Goal: Information Seeking & Learning: Check status

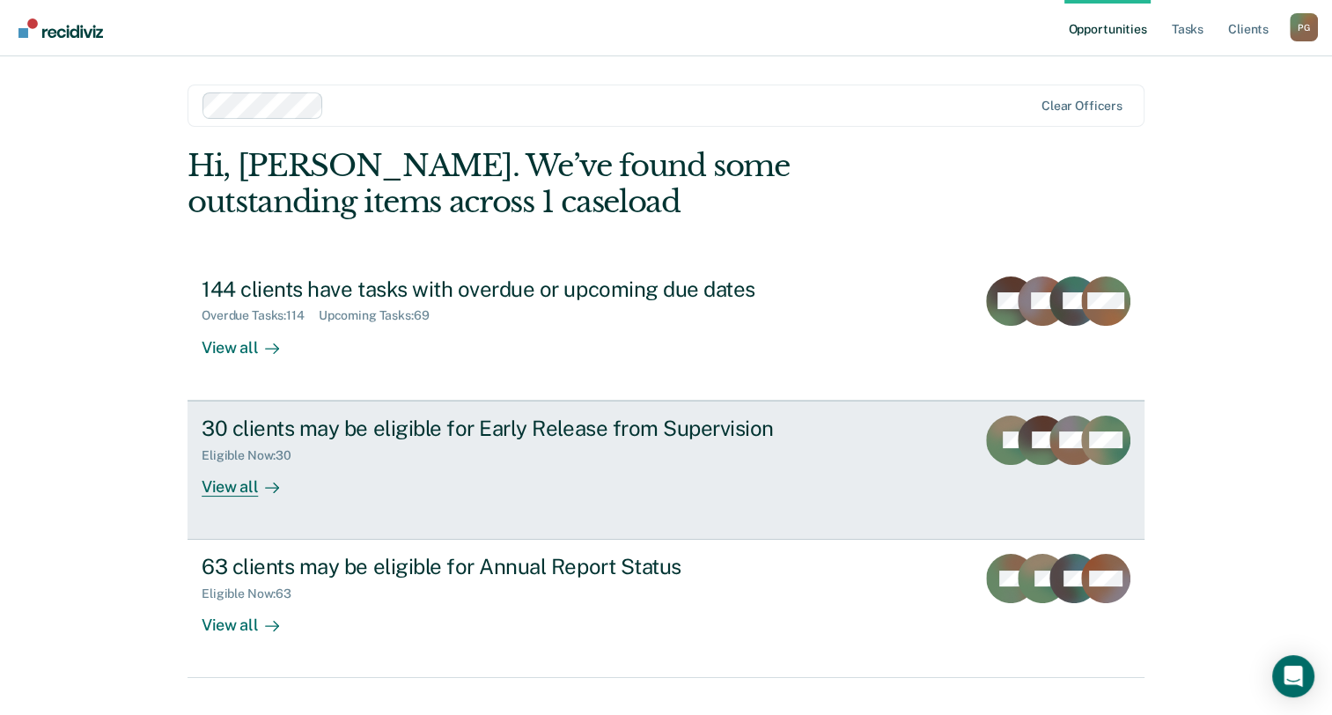
click at [731, 447] on div "Eligible Now : 30" at bounding box center [511, 452] width 618 height 22
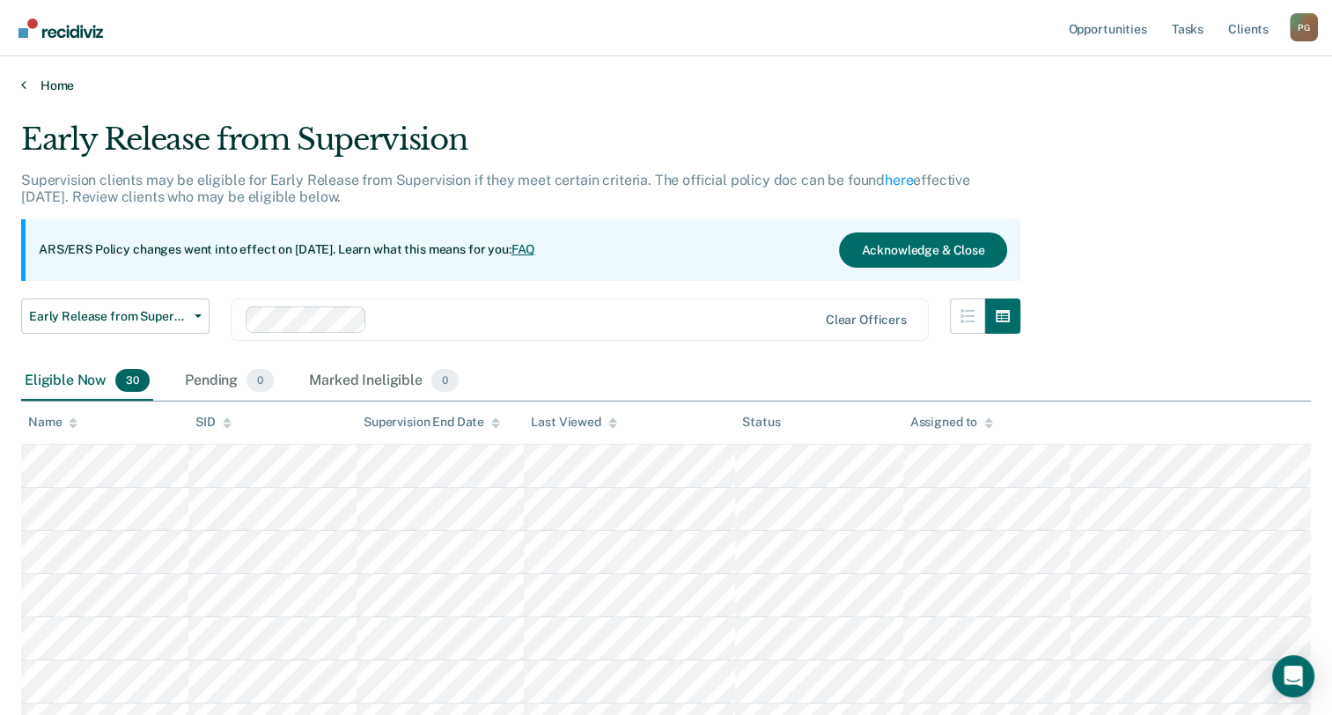
click at [54, 84] on link "Home" at bounding box center [666, 85] width 1290 height 16
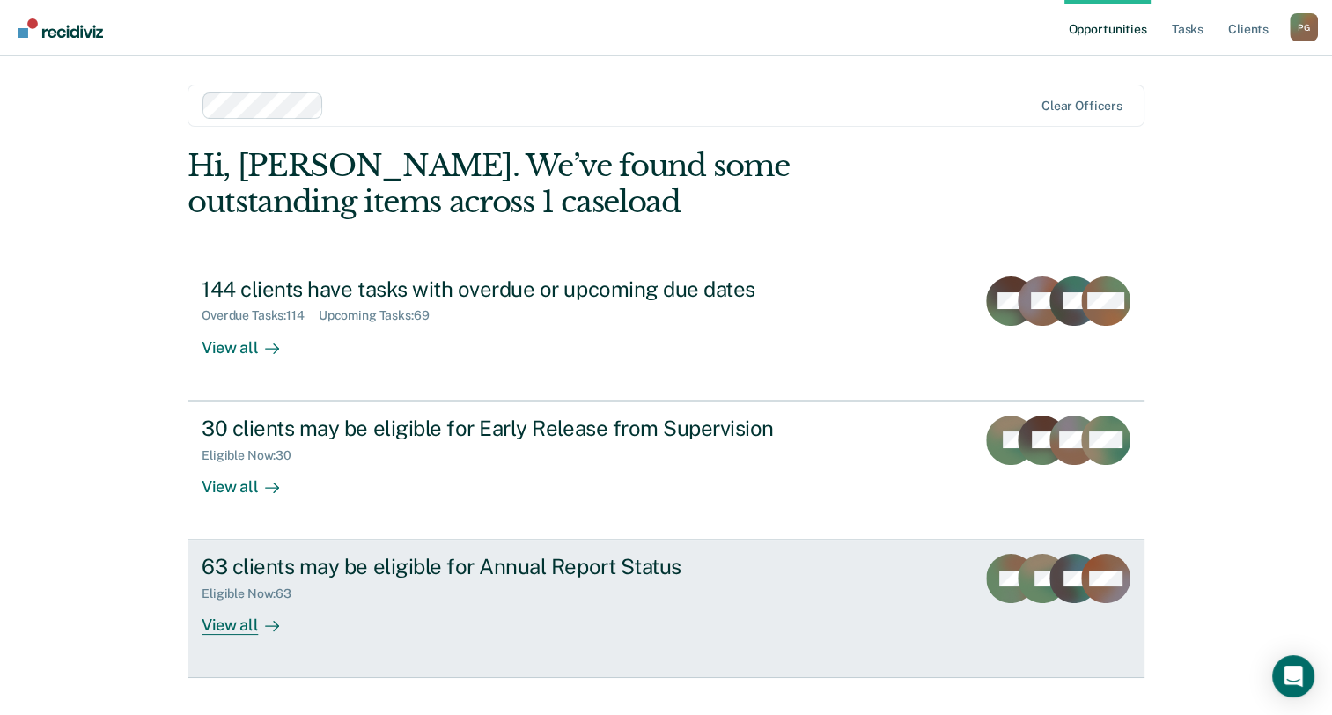
click at [899, 617] on link "63 clients may be eligible for Annual Report Status Eligible Now : 63 View all …" at bounding box center [666, 609] width 957 height 138
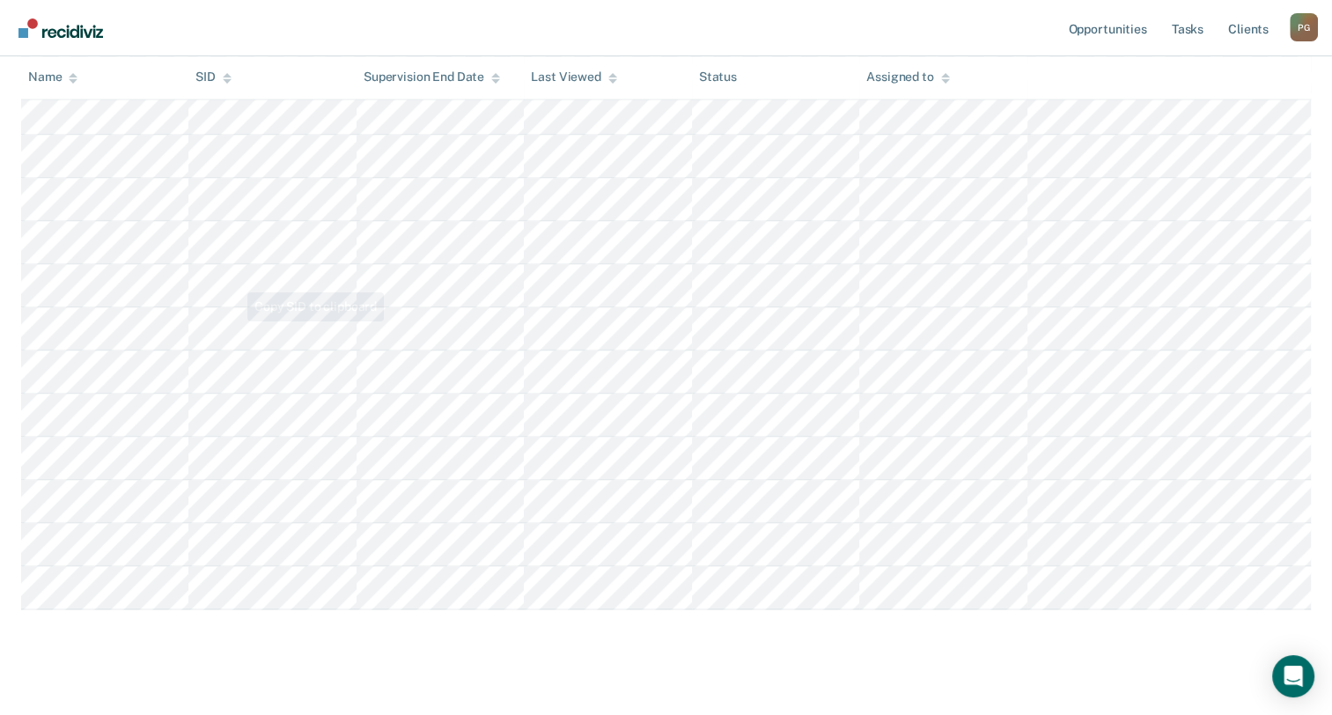
scroll to position [2377, 0]
